Goal: Task Accomplishment & Management: Manage account settings

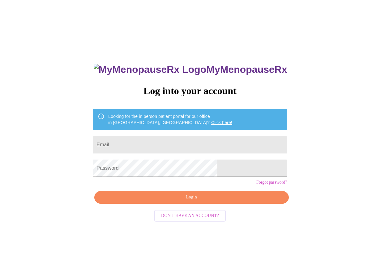
scroll to position [6, 0]
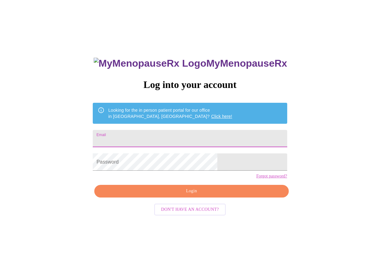
click at [174, 136] on input "Email" at bounding box center [190, 138] width 194 height 17
click at [166, 136] on input "Email" at bounding box center [190, 138] width 194 height 17
type input "[EMAIL_ADDRESS][DOMAIN_NAME]"
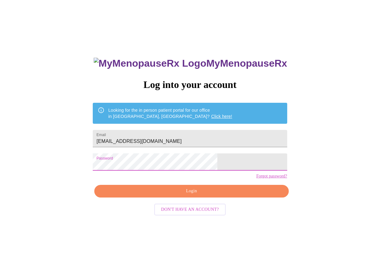
click at [188, 195] on span "Login" at bounding box center [191, 192] width 180 height 8
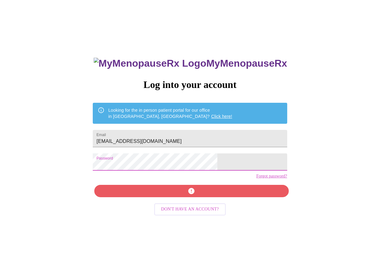
click at [104, 175] on div "MyMenopauseRx Log into your account Looking for the in person patient portal fo…" at bounding box center [189, 151] width 375 height 310
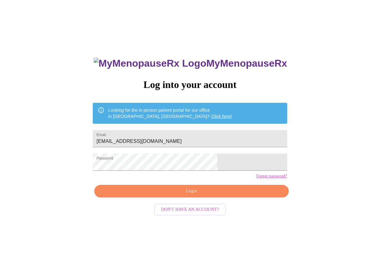
click at [343, 194] on div "MyMenopauseRx Log into your account Looking for the in person patient portal fo…" at bounding box center [189, 151] width 375 height 310
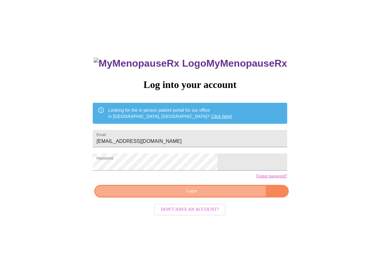
click at [215, 195] on span "Login" at bounding box center [191, 192] width 180 height 8
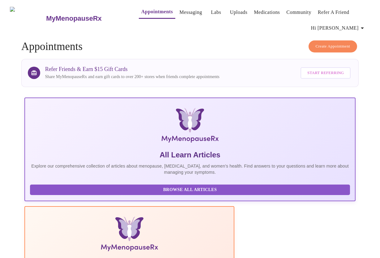
click at [231, 9] on link "Uploads" at bounding box center [239, 12] width 18 height 9
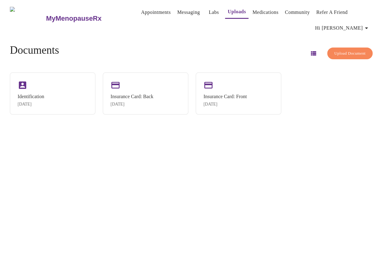
click at [337, 52] on span "Upload Document" at bounding box center [350, 53] width 31 height 7
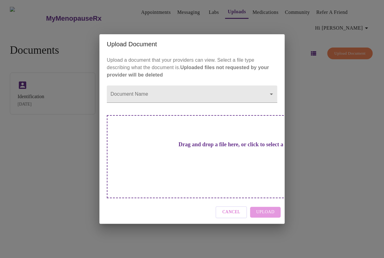
click at [186, 148] on h3 "Drag and drop a file here, or click to select a file" at bounding box center [235, 145] width 171 height 6
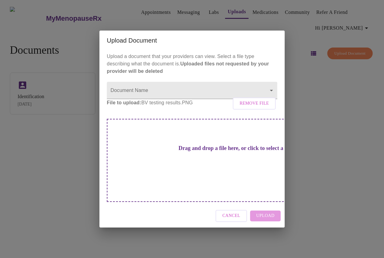
click at [267, 207] on div "Cancel Upload" at bounding box center [191, 216] width 185 height 23
click at [200, 139] on div "Drag and drop a file here, or click to select a file" at bounding box center [235, 160] width 257 height 83
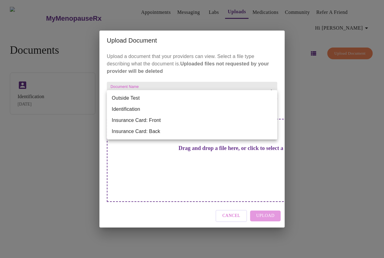
click at [271, 97] on body "MyMenopauseRx Appointments Messaging Labs Uploads Medications Community Refer a…" at bounding box center [191, 131] width 379 height 258
click at [230, 208] on div at bounding box center [192, 129] width 384 height 258
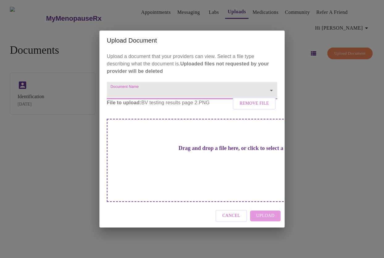
click at [234, 212] on button "Cancel" at bounding box center [232, 216] width 32 height 12
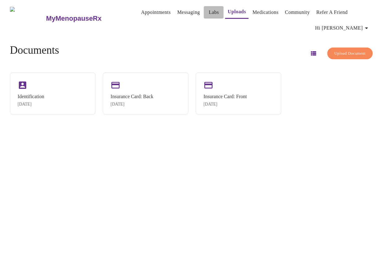
click at [209, 12] on link "Labs" at bounding box center [214, 12] width 10 height 9
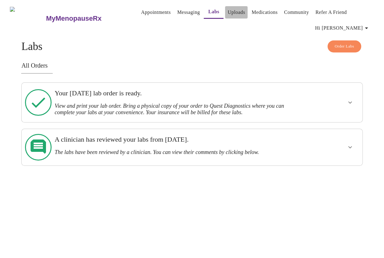
click at [231, 10] on link "Uploads" at bounding box center [237, 12] width 18 height 9
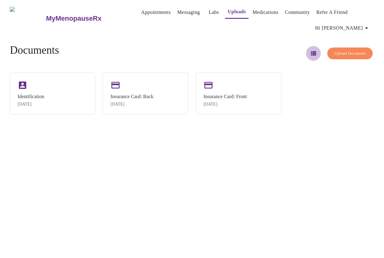
click at [311, 51] on icon "button" at bounding box center [313, 53] width 5 height 4
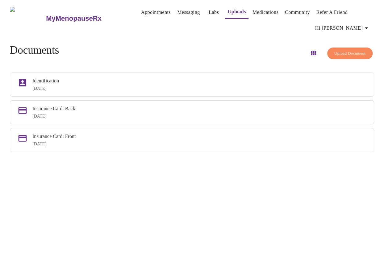
click at [78, 15] on h3 "MyMenopauseRx" at bounding box center [74, 19] width 56 height 8
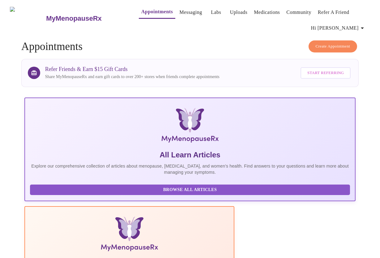
click at [211, 8] on link "Labs" at bounding box center [216, 12] width 10 height 9
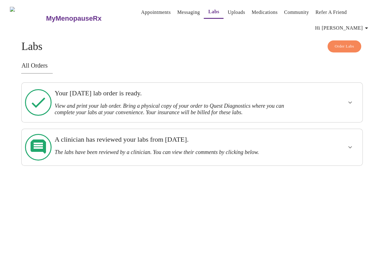
click at [368, 27] on icon "button" at bounding box center [366, 28] width 3 height 2
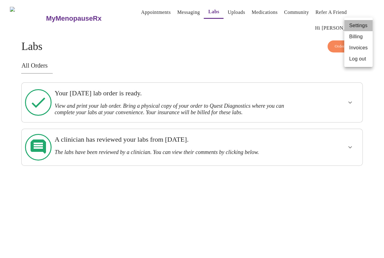
click at [360, 24] on li "Settings" at bounding box center [359, 25] width 28 height 11
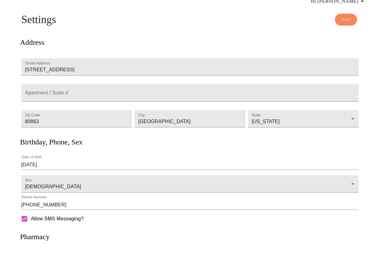
scroll to position [93, 0]
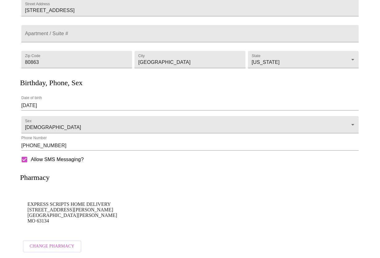
click at [63, 244] on span "Change Pharmacy" at bounding box center [52, 247] width 45 height 8
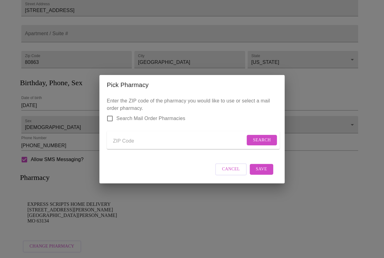
click at [137, 138] on input "Send a message to your care team" at bounding box center [179, 142] width 132 height 10
type input "80863"
click at [260, 139] on span "Search" at bounding box center [262, 141] width 18 height 8
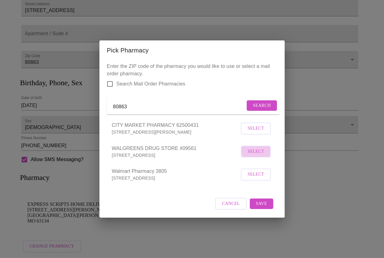
click at [256, 156] on span "Select" at bounding box center [256, 152] width 16 height 8
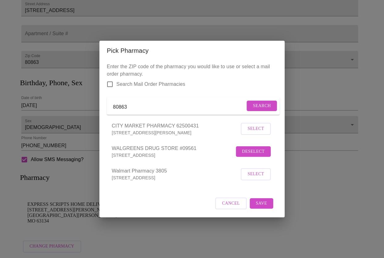
click at [264, 208] on span "Save" at bounding box center [261, 204] width 11 height 8
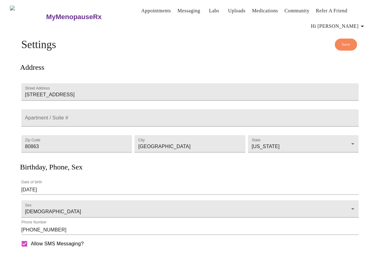
scroll to position [0, 0]
